Goal: Task Accomplishment & Management: Manage account settings

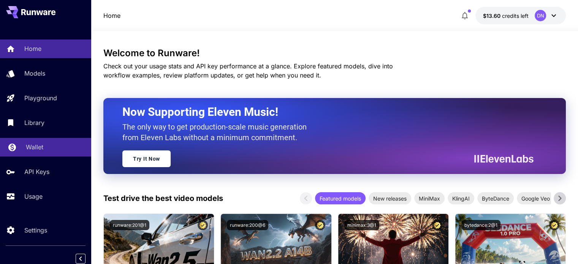
click at [42, 150] on p "Wallet" at bounding box center [34, 147] width 17 height 9
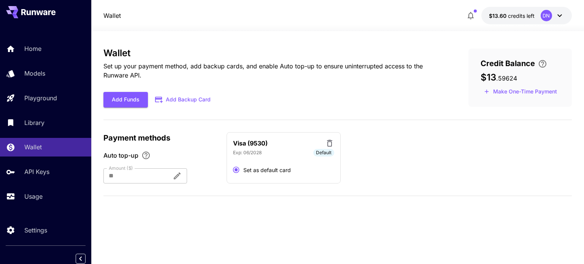
click at [563, 14] on icon at bounding box center [559, 15] width 9 height 9
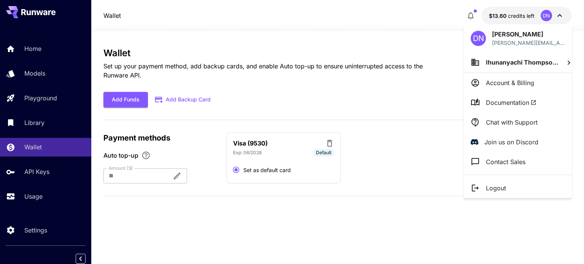
click at [310, 202] on div at bounding box center [292, 132] width 584 height 264
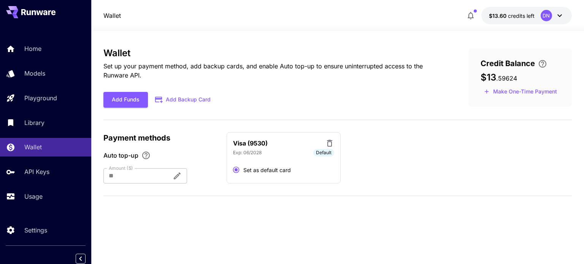
click at [252, 148] on p "Visa (9530)" at bounding box center [250, 143] width 35 height 9
click at [173, 100] on button "Add Backup Card" at bounding box center [183, 99] width 71 height 15
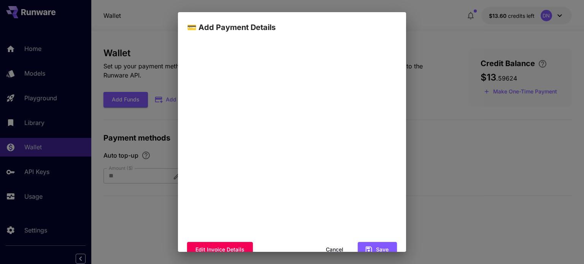
scroll to position [85, 0]
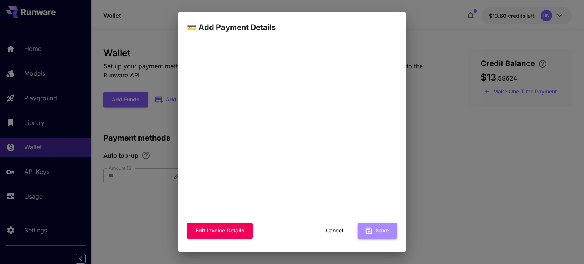
click at [368, 232] on button "Save" at bounding box center [377, 231] width 39 height 16
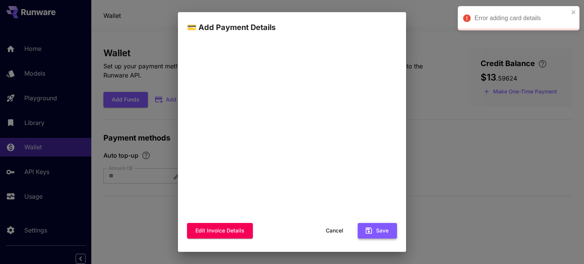
click at [368, 228] on button "Save" at bounding box center [377, 231] width 39 height 16
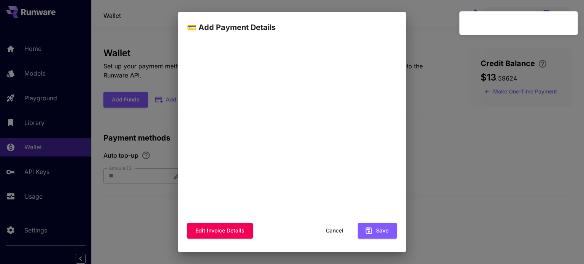
scroll to position [0, 0]
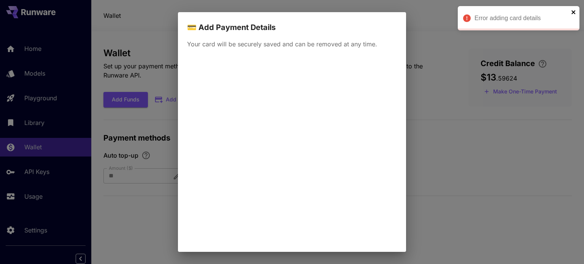
click at [574, 12] on icon "close" at bounding box center [573, 12] width 4 height 4
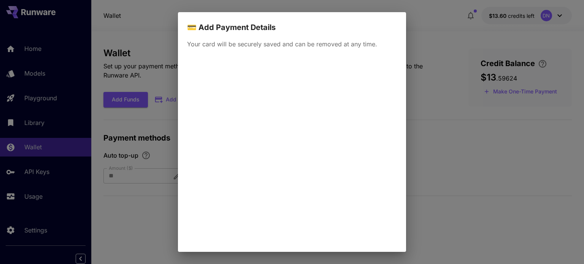
click at [411, 138] on div "💳 Add Payment Details Your card will be securely saved and can be removed at an…" at bounding box center [292, 132] width 584 height 264
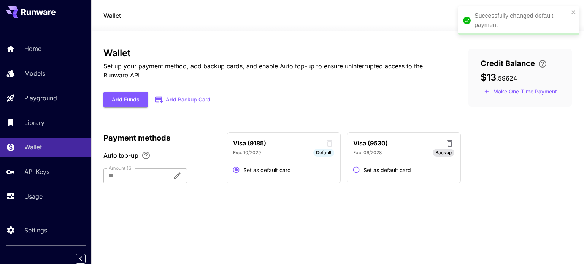
click at [449, 143] on icon at bounding box center [449, 143] width 9 height 9
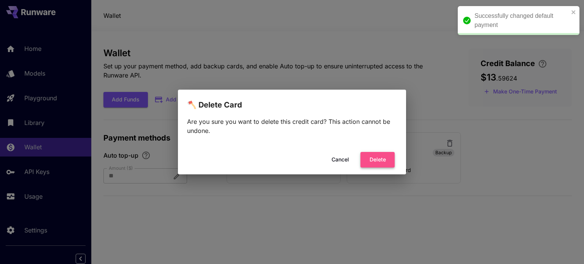
click at [380, 159] on button "Delete" at bounding box center [377, 160] width 34 height 16
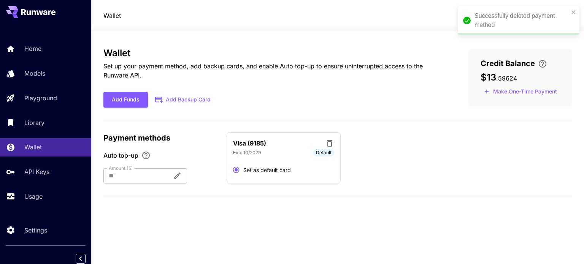
click at [125, 173] on div at bounding box center [134, 175] width 63 height 15
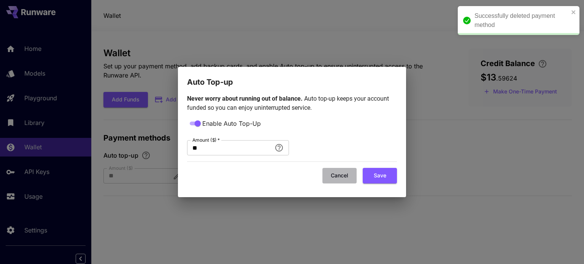
click at [341, 181] on button "Cancel" at bounding box center [339, 176] width 34 height 16
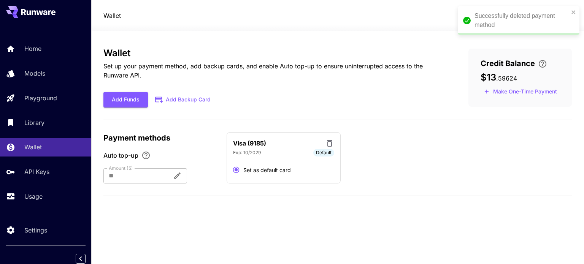
click at [229, 217] on div "Wallet Set up your payment method, add backup cards, and enable Auto top-up to …" at bounding box center [337, 148] width 468 height 200
